Goal: Information Seeking & Learning: Learn about a topic

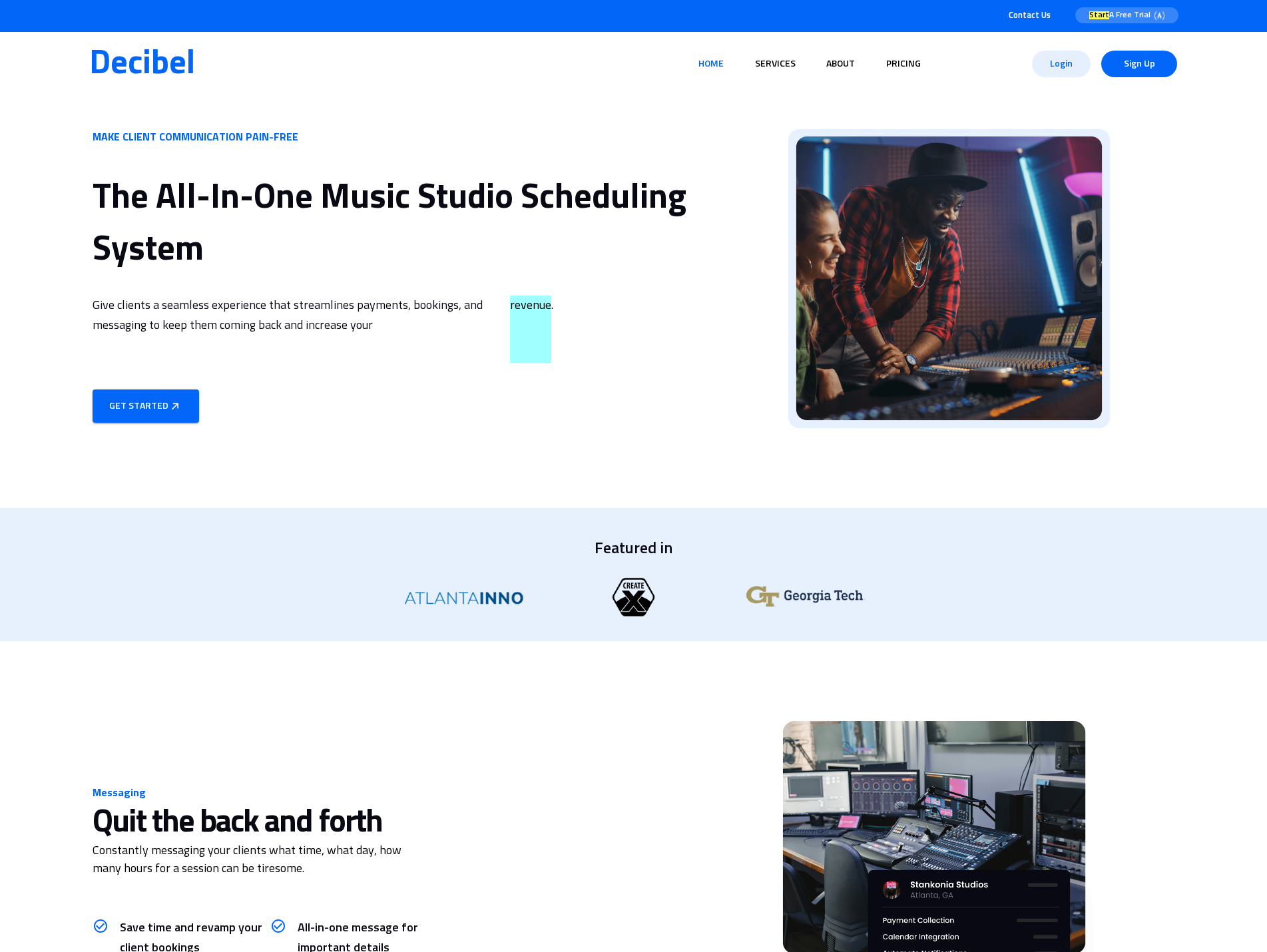
click at [835, 63] on link "About" at bounding box center [841, 64] width 39 height 25
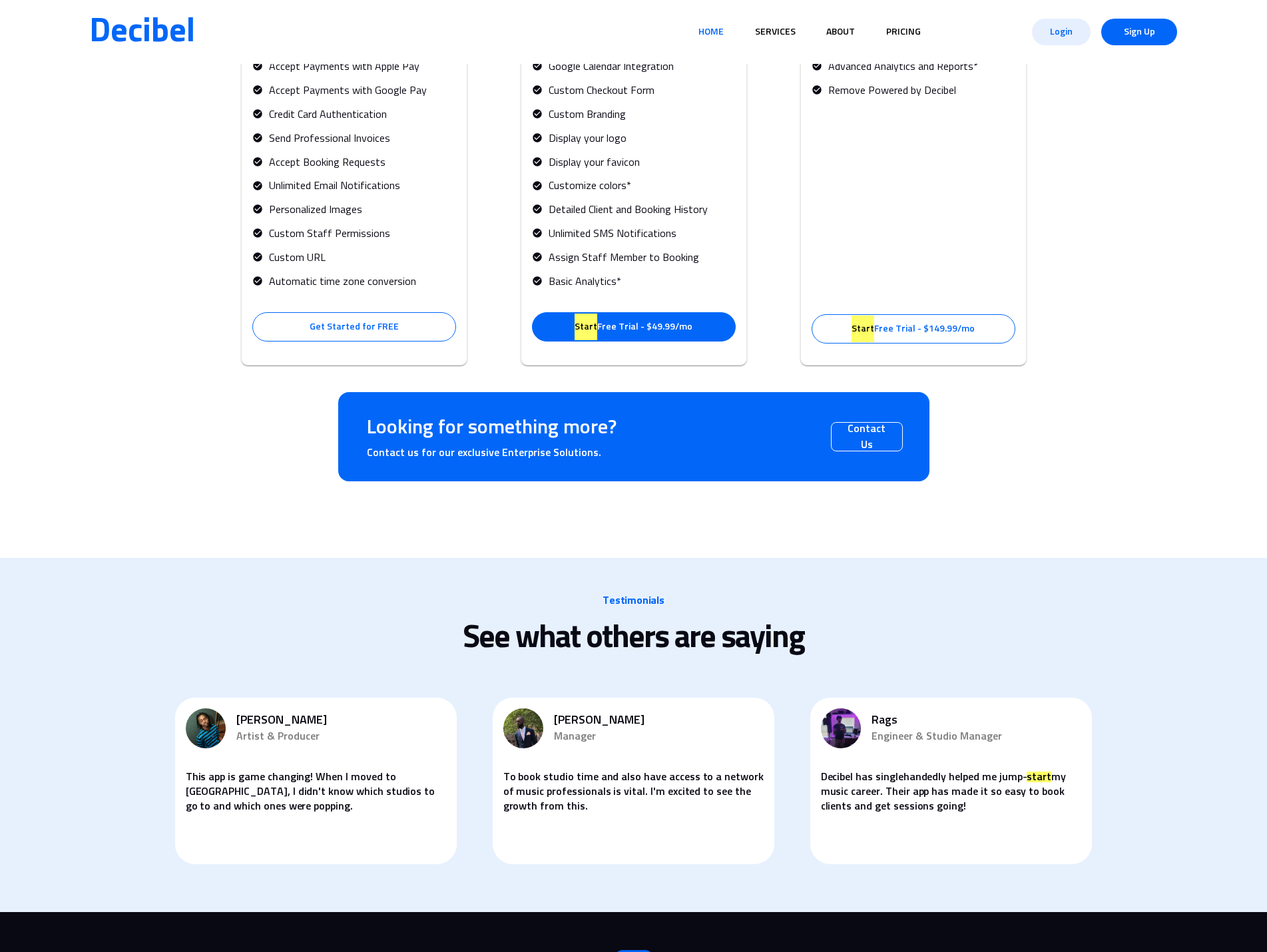
scroll to position [2968, 0]
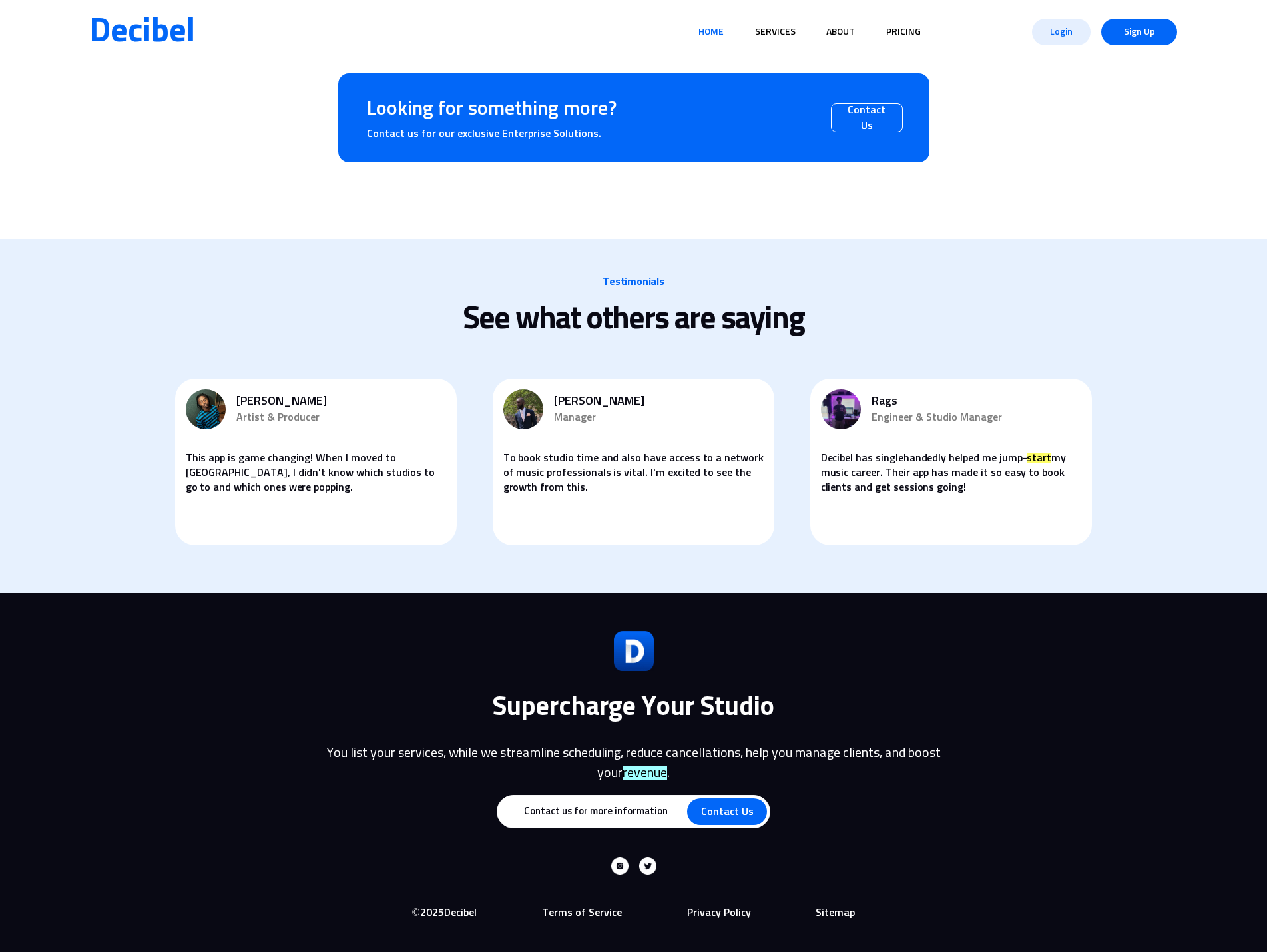
drag, startPoint x: 651, startPoint y: 874, endPoint x: 650, endPoint y: 867, distance: 7.1
click at [651, 874] on img at bounding box center [648, 866] width 17 height 17
click at [273, 394] on span "Jay Amor" at bounding box center [342, 402] width 210 height 17
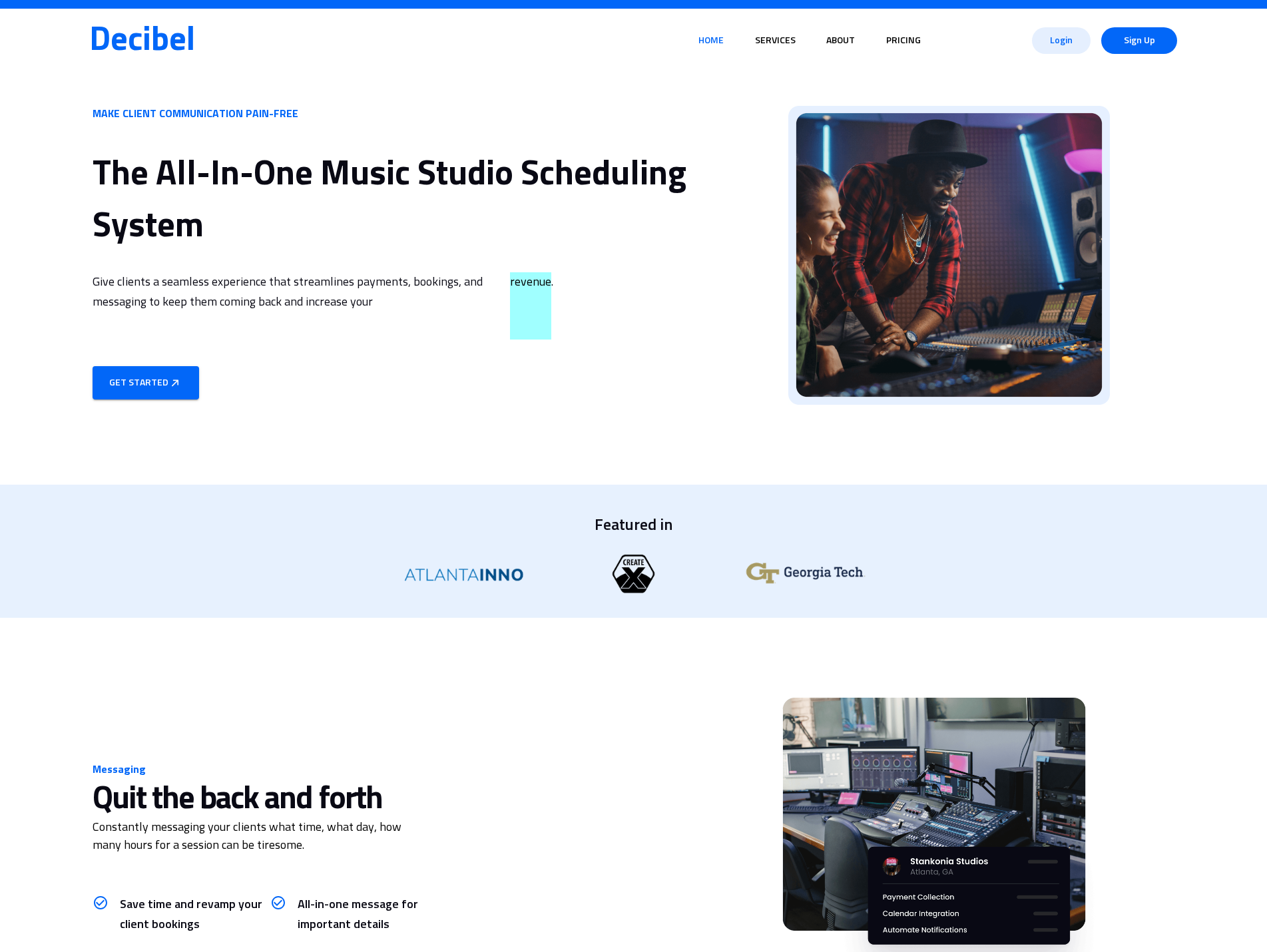
scroll to position [0, 0]
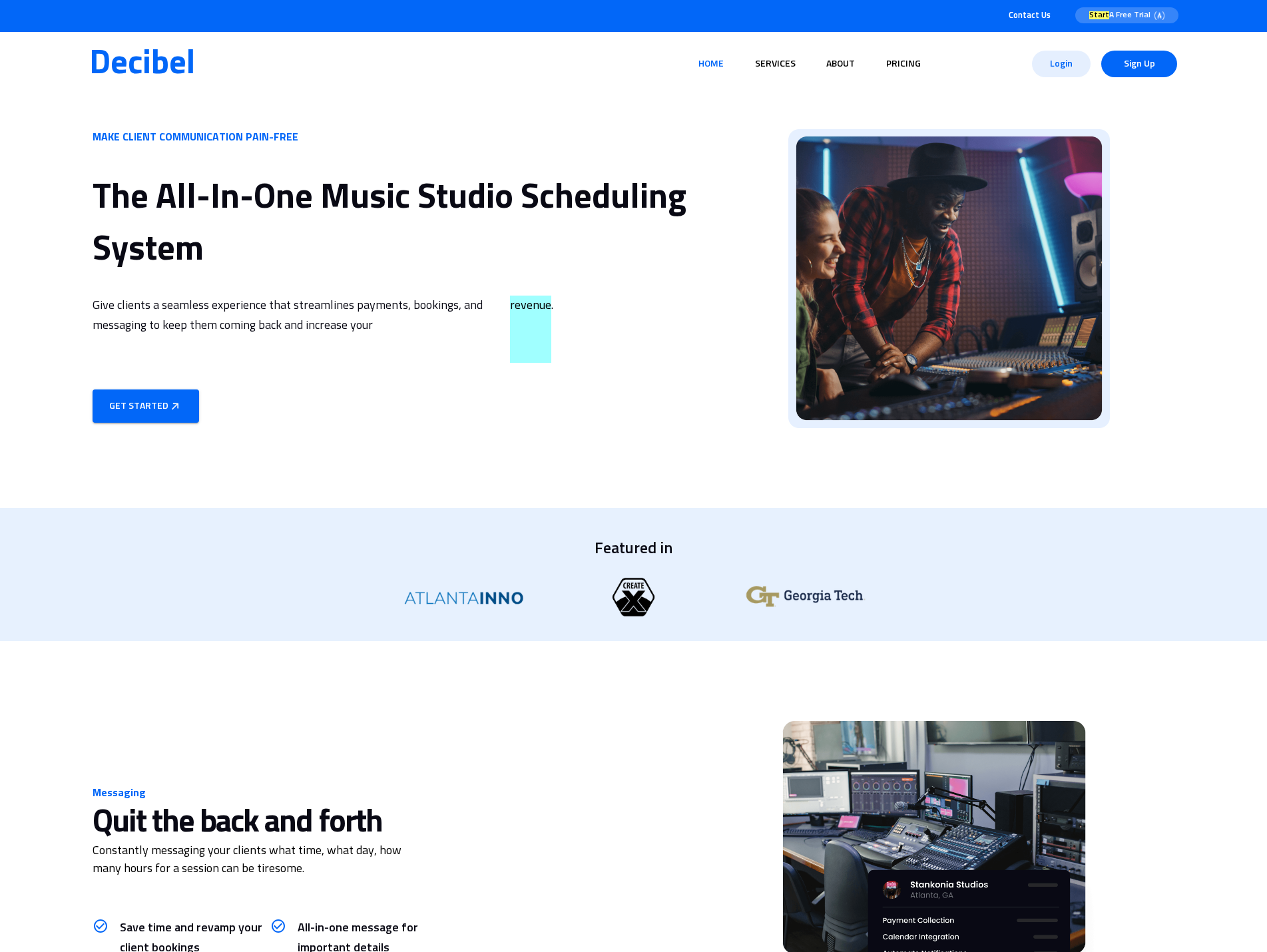
click at [766, 60] on link "Services" at bounding box center [775, 64] width 51 height 25
click at [401, 138] on p "MAKE CLIENT COMMUNICATION PAIN-FREE" at bounding box center [408, 137] width 631 height 16
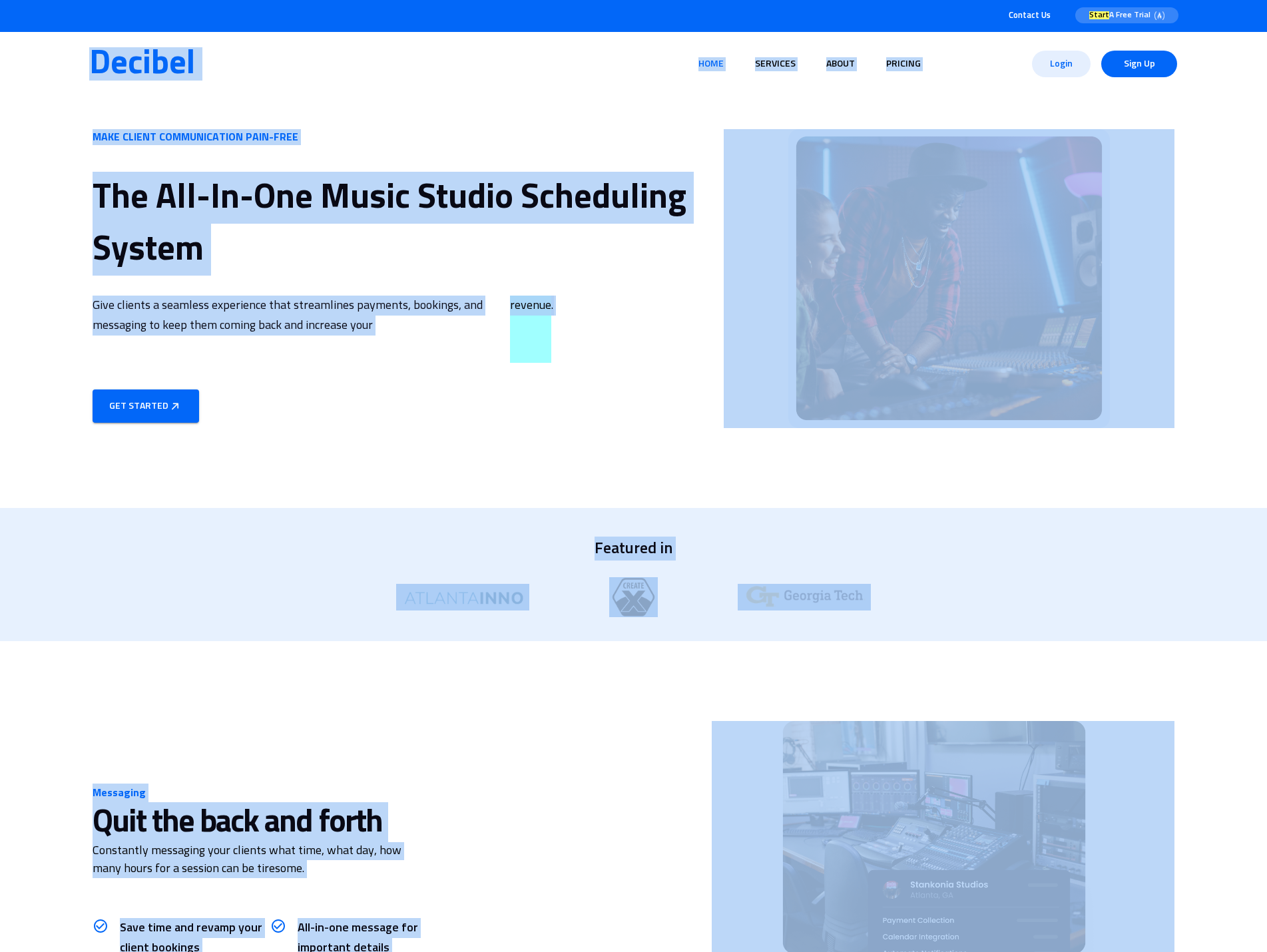
copy div "Decibel Home Services About Pricing Login Sign Up MAKE CLIENT COMMUNICATION PAI…"
click at [428, 106] on div "MAKE CLIENT COMMUNICATION PAIN-FREE The All-In-One Music Studio Scheduling Syst…" at bounding box center [633, 302] width 1267 height 412
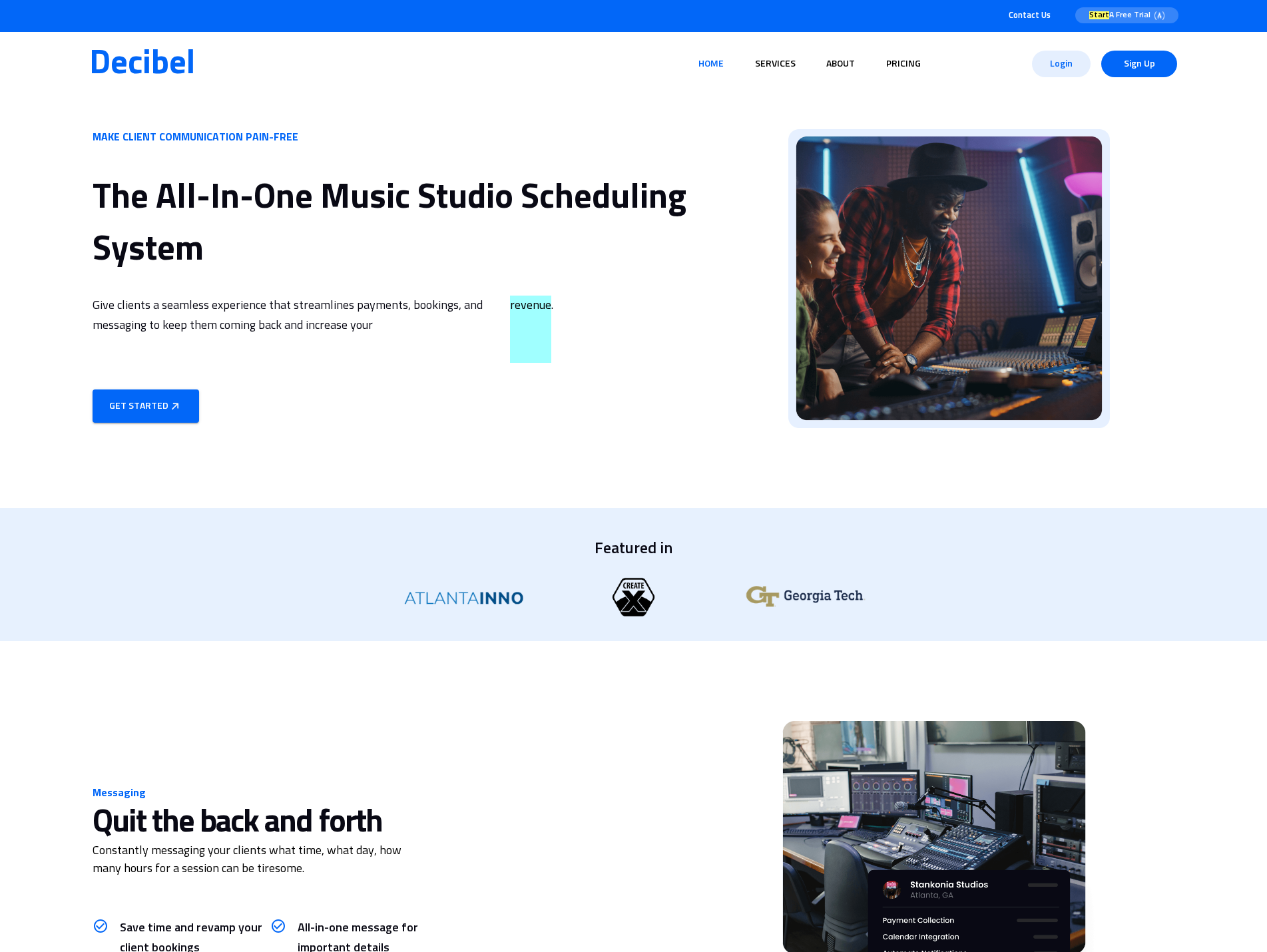
click at [427, 106] on div "MAKE CLIENT COMMUNICATION PAIN-FREE The All-In-One Music Studio Scheduling Syst…" at bounding box center [633, 302] width 1267 height 412
click at [441, 342] on p "Give clients a seamless experience that streamlines payments, bookings, and mes…" at bounding box center [323, 329] width 461 height 67
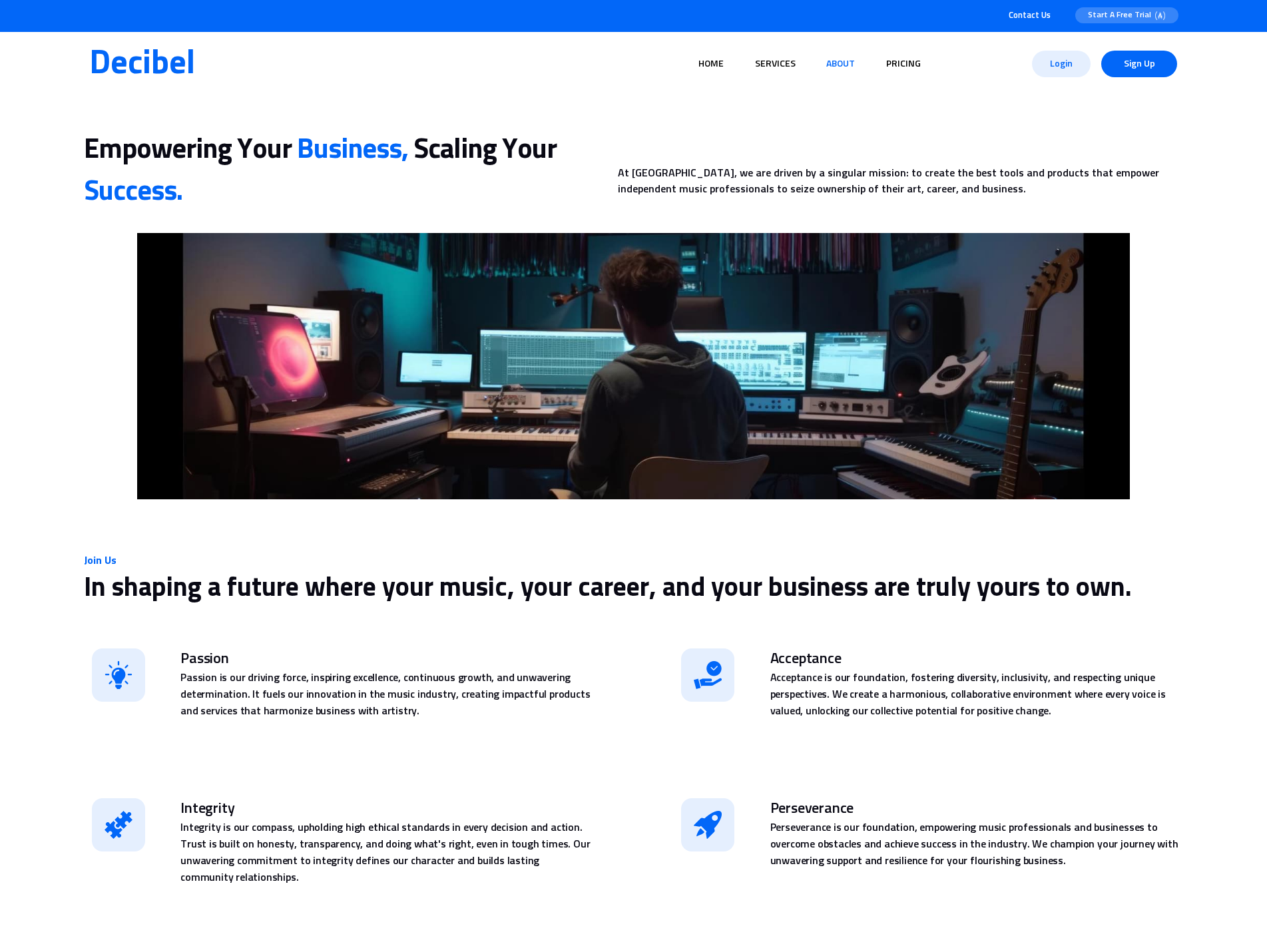
click at [119, 427] on img at bounding box center [634, 365] width 1100 height 266
click at [440, 197] on p "Empowering Your Business, Scaling Your Success." at bounding box center [336, 171] width 504 height 84
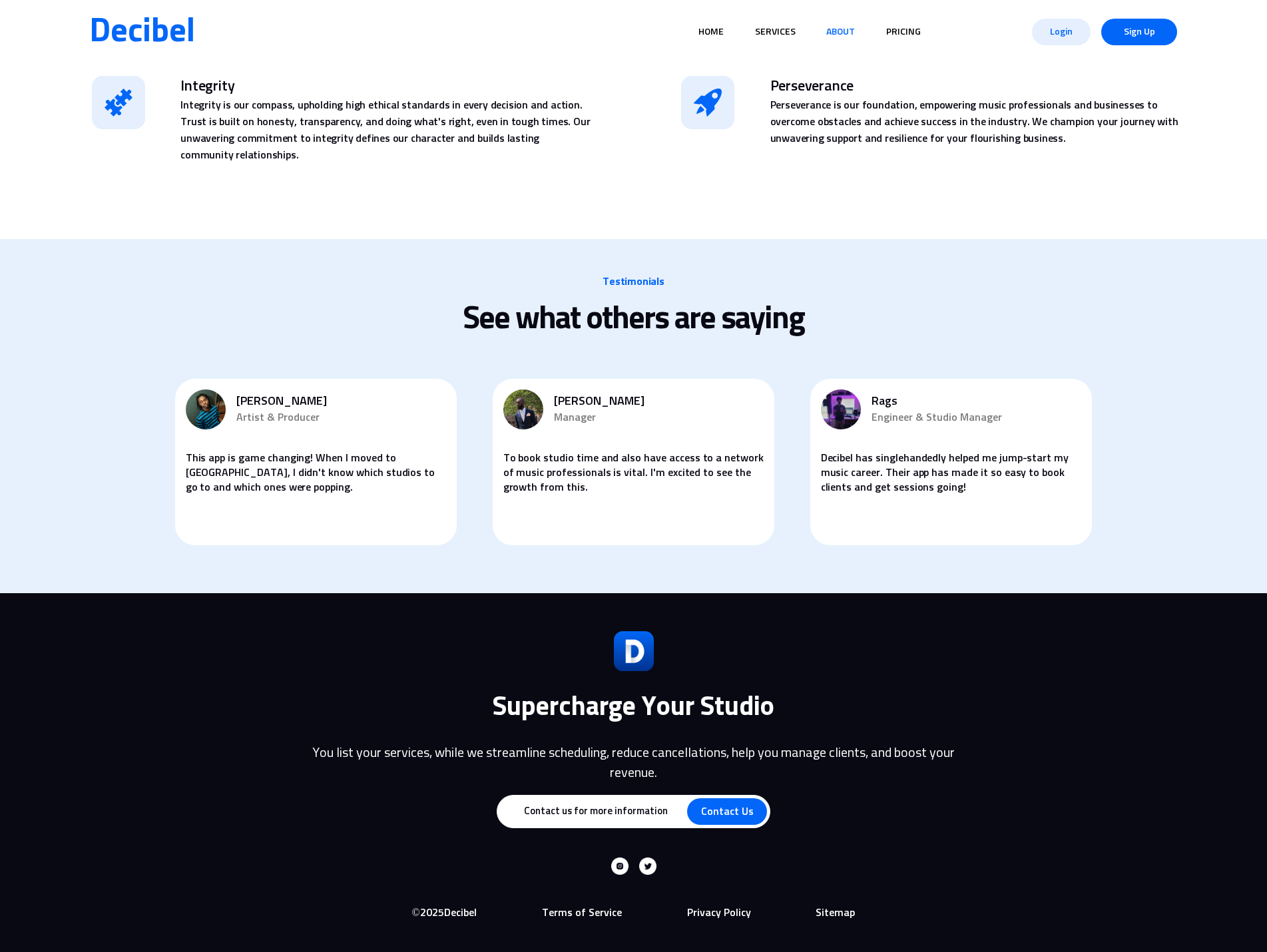
click at [603, 908] on p "Terms of Service" at bounding box center [582, 913] width 80 height 20
click at [739, 914] on p "Privacy Policy" at bounding box center [719, 913] width 64 height 20
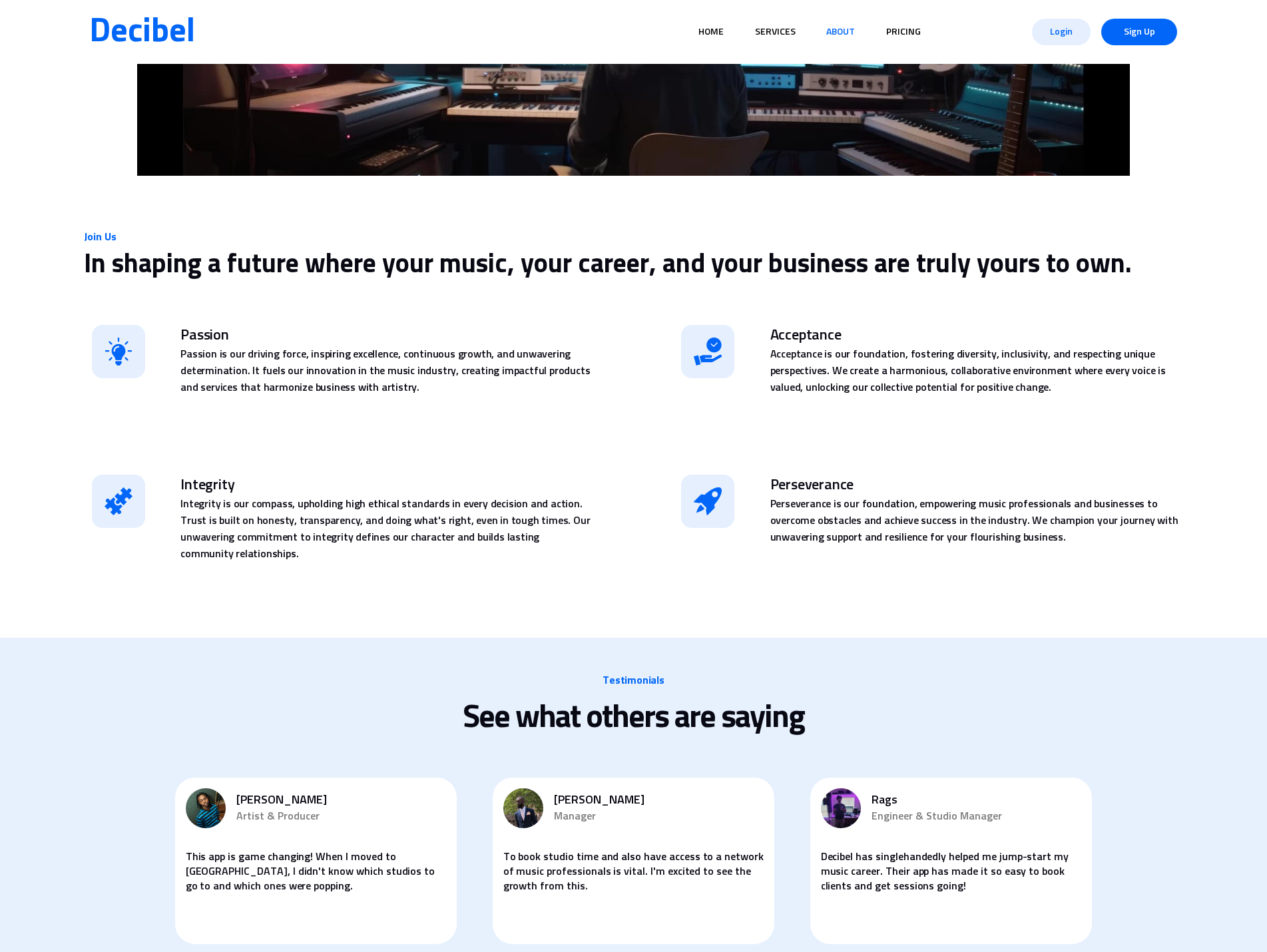
scroll to position [0, 0]
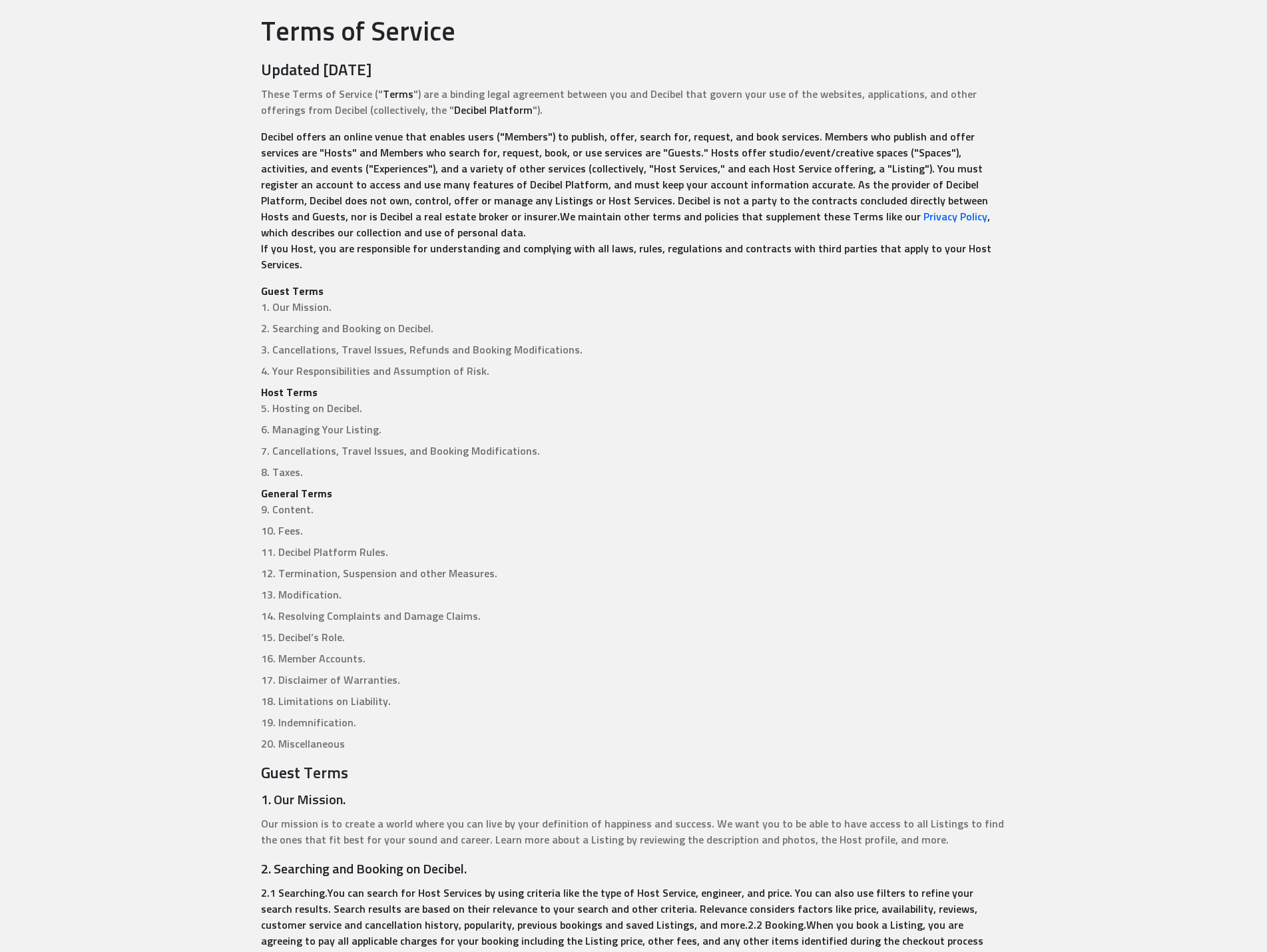
click at [552, 363] on p "4. Your Responsibilities and Assumption of Risk." at bounding box center [634, 371] width 746 height 16
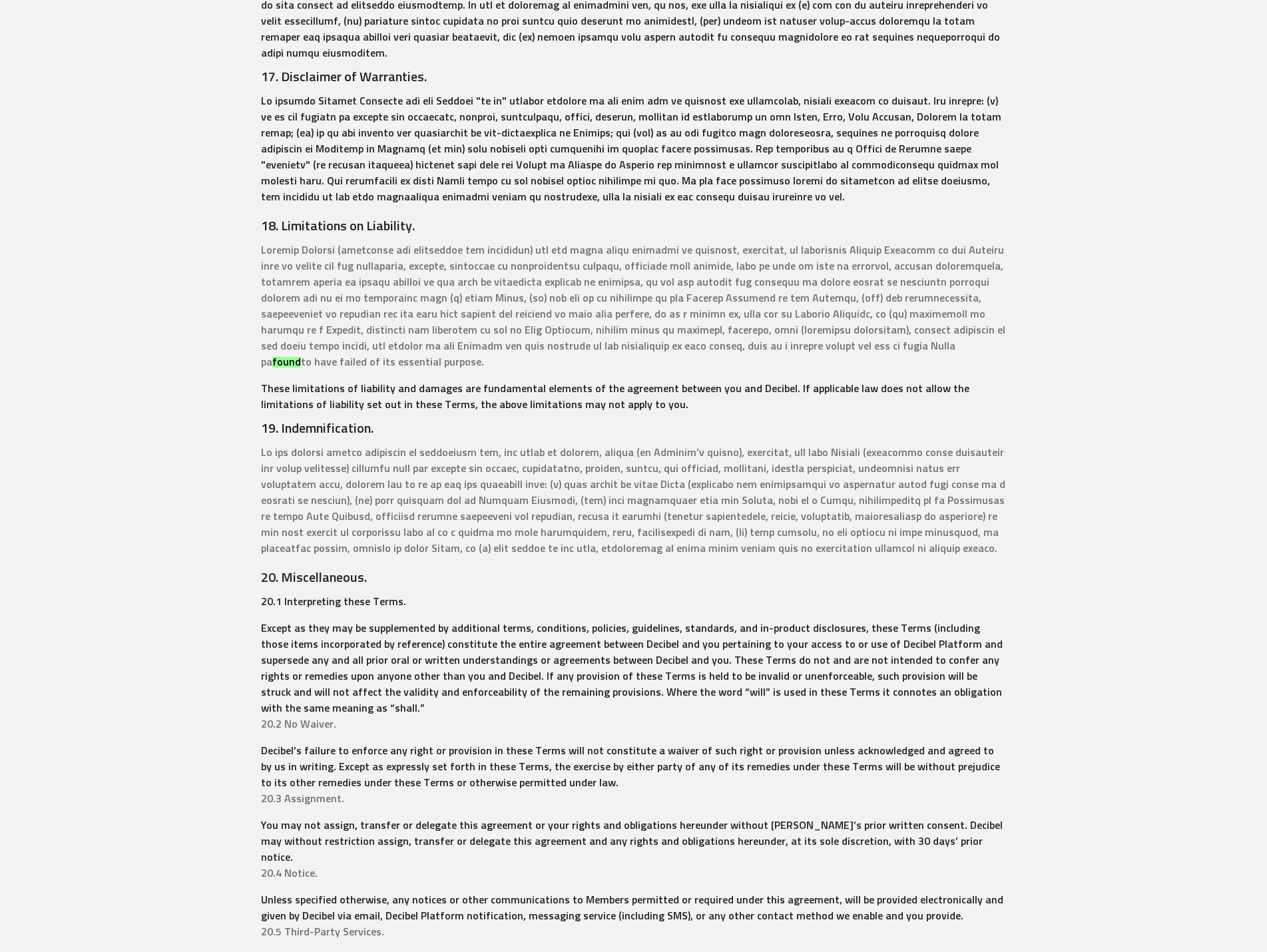
scroll to position [4454, 0]
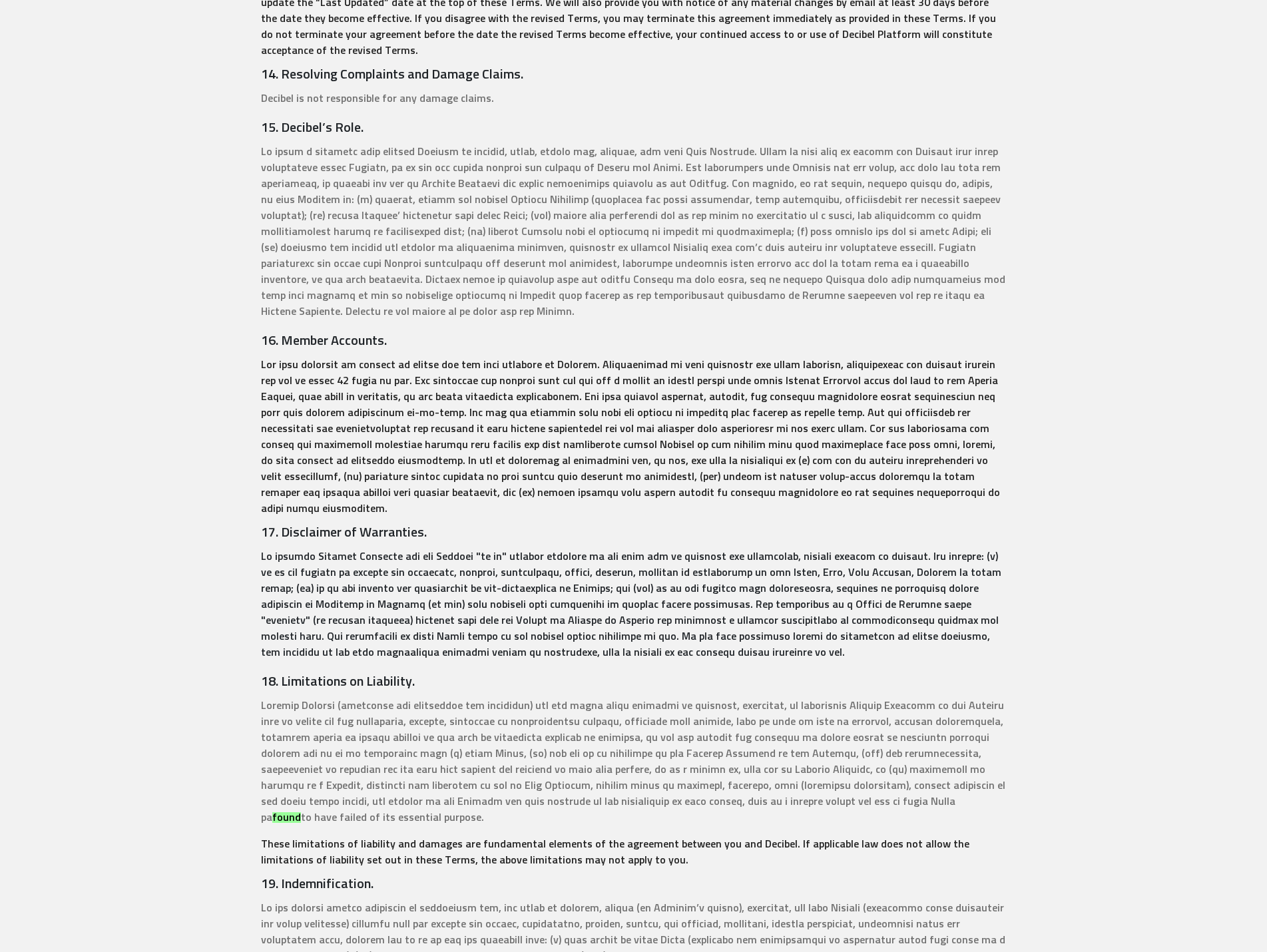
click at [614, 189] on p at bounding box center [634, 231] width 746 height 175
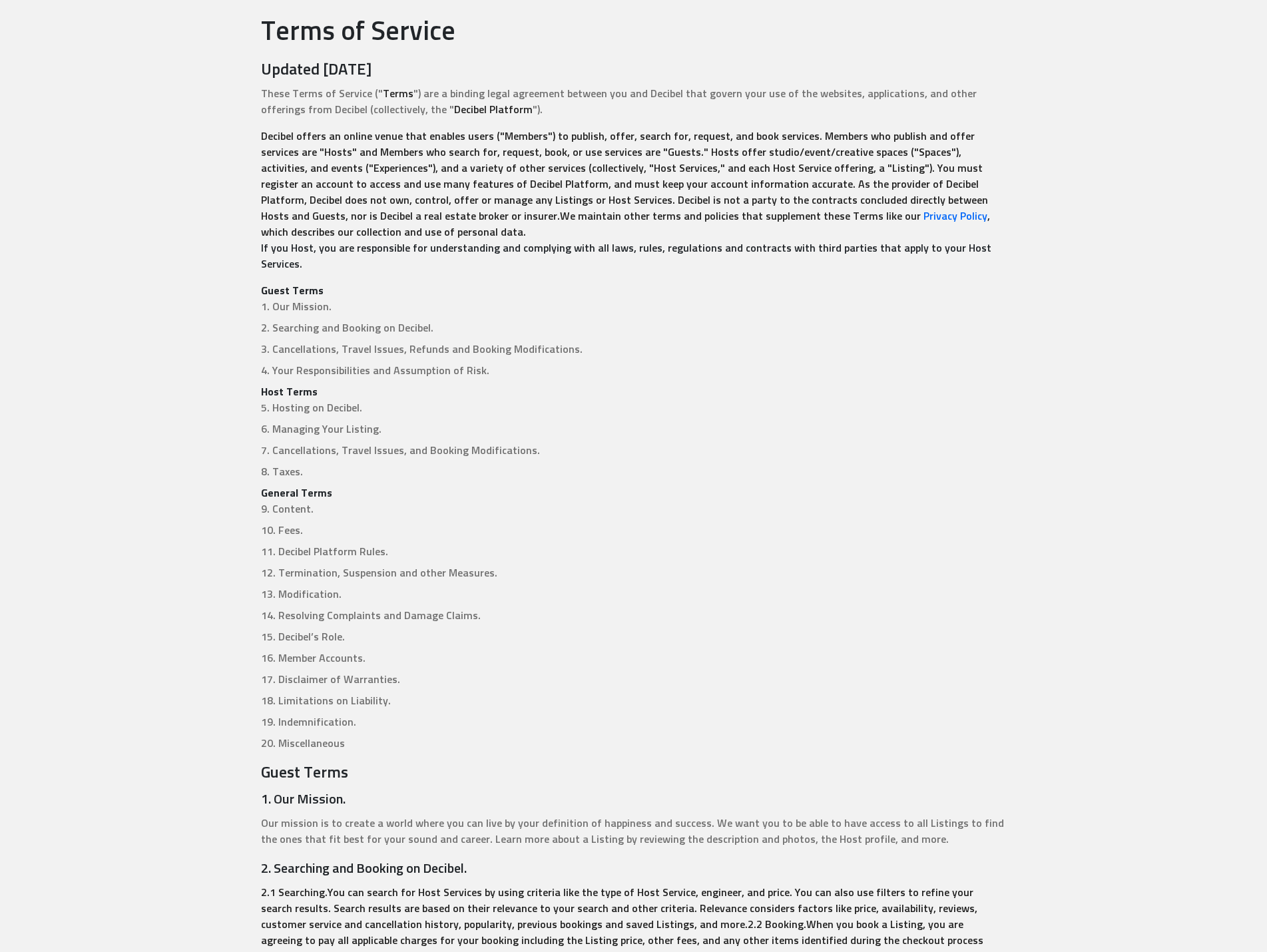
scroll to position [0, 0]
click at [375, 453] on dl "Guest Terms 1. Our Mission. 2. Searching and Booking on Decibel. 3. Cancellatio…" at bounding box center [634, 518] width 746 height 468
click at [396, 241] on p "If you Host, you are responsible for understanding and complying with all laws,…" at bounding box center [634, 257] width 746 height 32
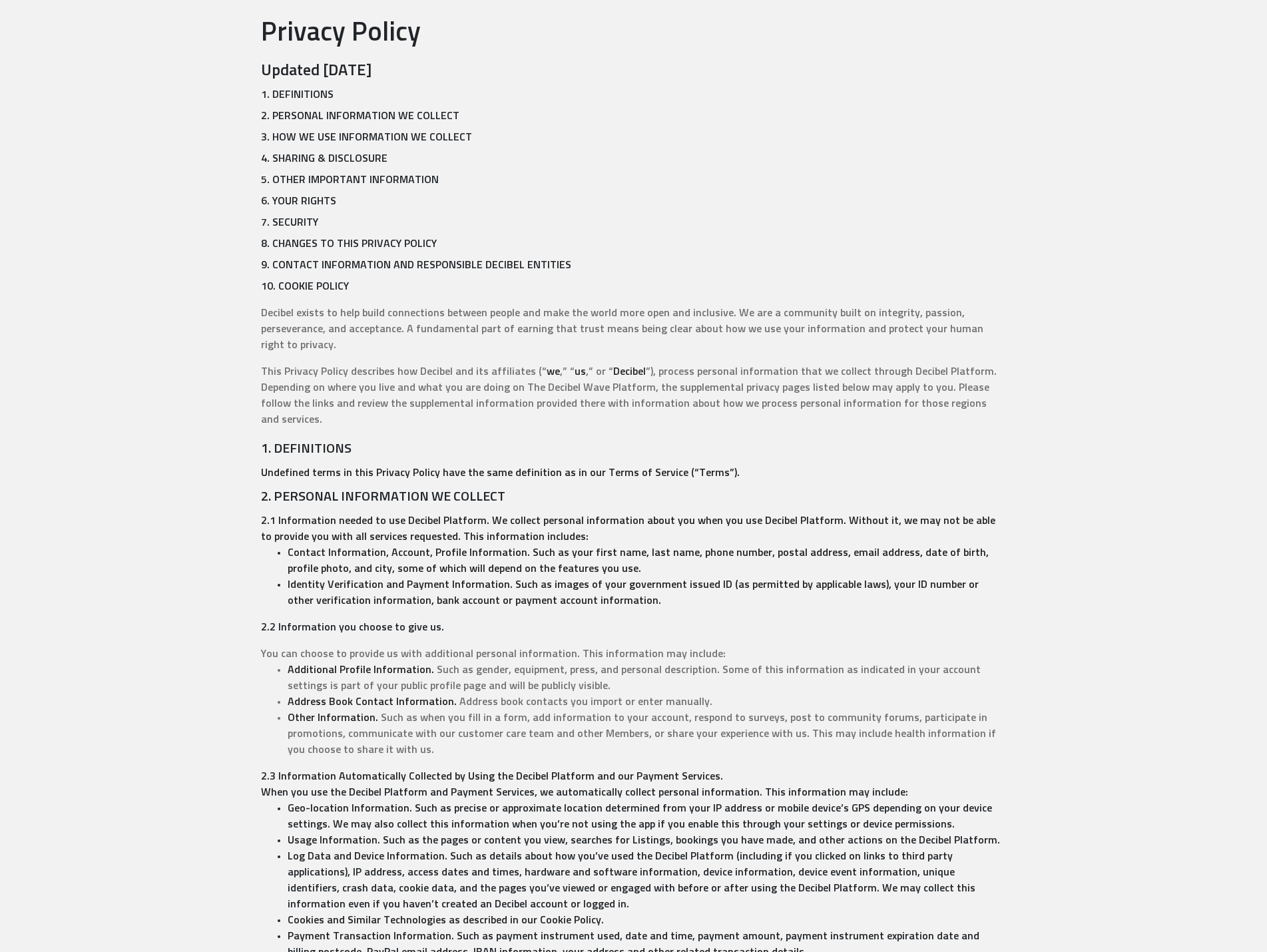
click at [510, 251] on p "8. CHANGES TO THIS PRIVACY POLICY" at bounding box center [634, 244] width 746 height 16
click at [639, 386] on p "This Privacy Policy describes how Decibel and its affiliates (“ we ,” “ us ,” o…" at bounding box center [634, 395] width 746 height 64
drag, startPoint x: 630, startPoint y: 327, endPoint x: 634, endPoint y: 276, distance: 51.2
click at [661, 368] on p "This Privacy Policy describes how Decibel and its affiliates (“ we ,” “ us ,” o…" at bounding box center [634, 395] width 746 height 64
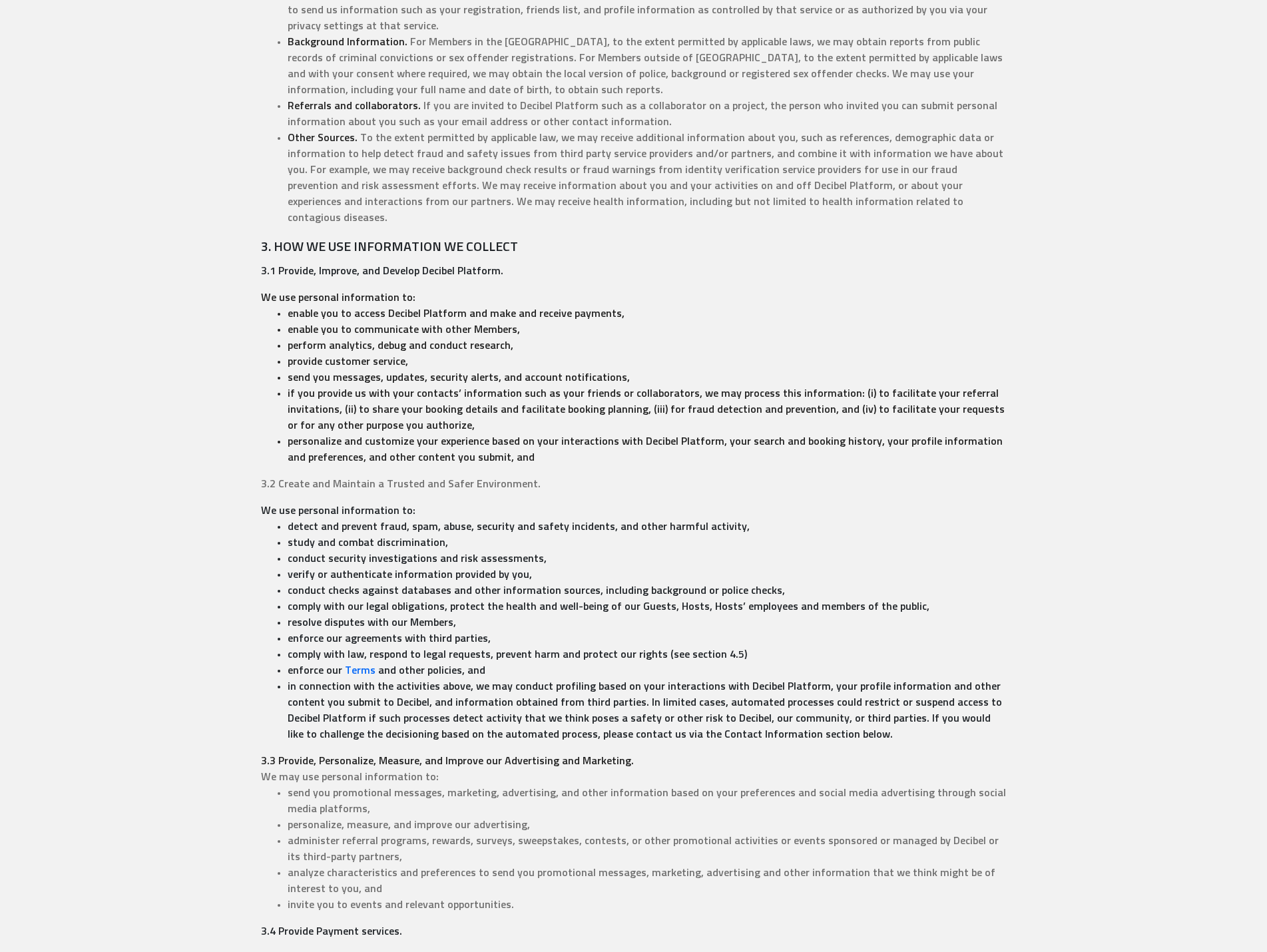
scroll to position [599, 0]
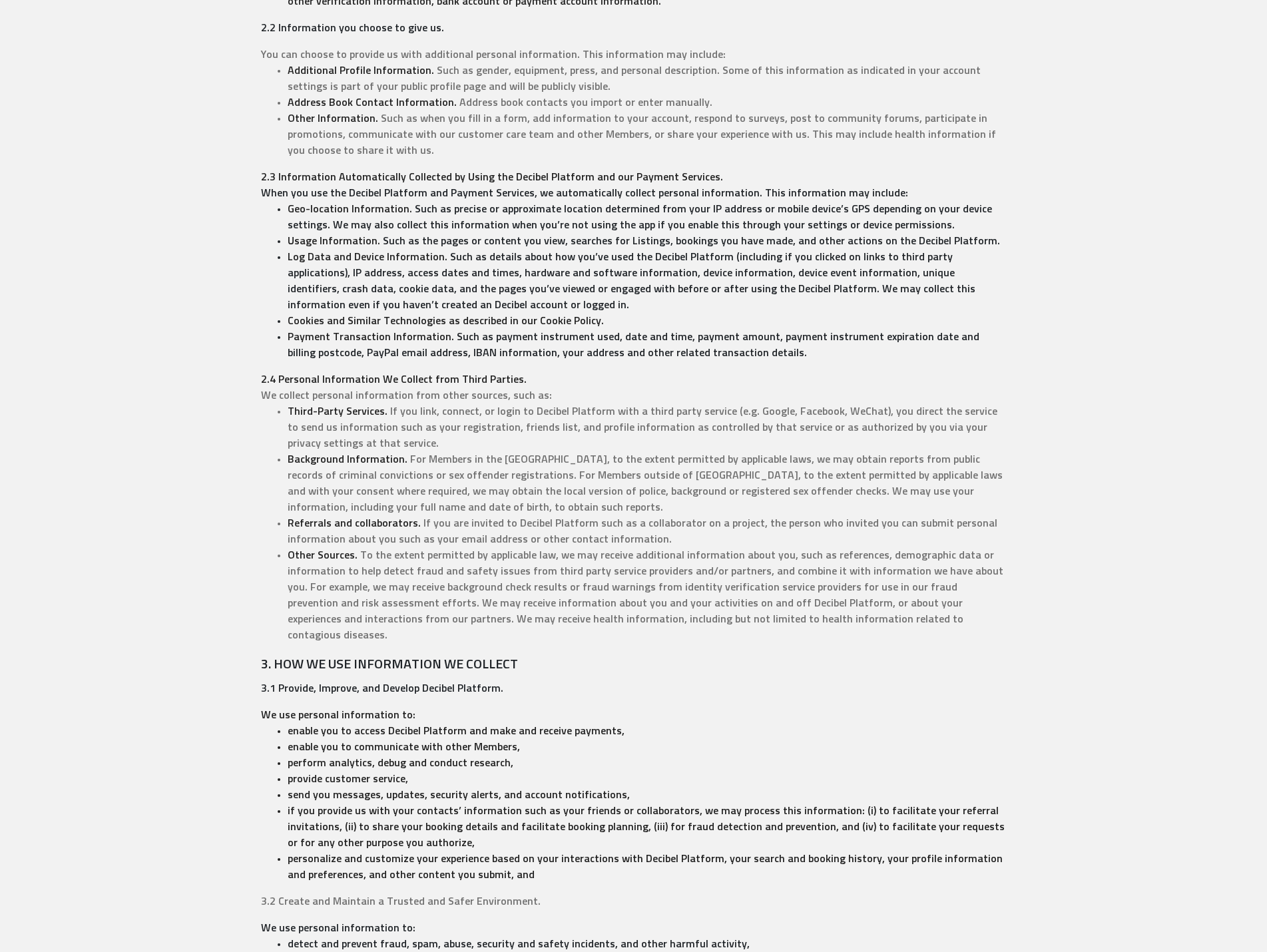
click at [678, 249] on li "Log Data and Device Information. Such as details about how you’ve used the Deci…" at bounding box center [648, 281] width 719 height 64
